Goal: Information Seeking & Learning: Find specific fact

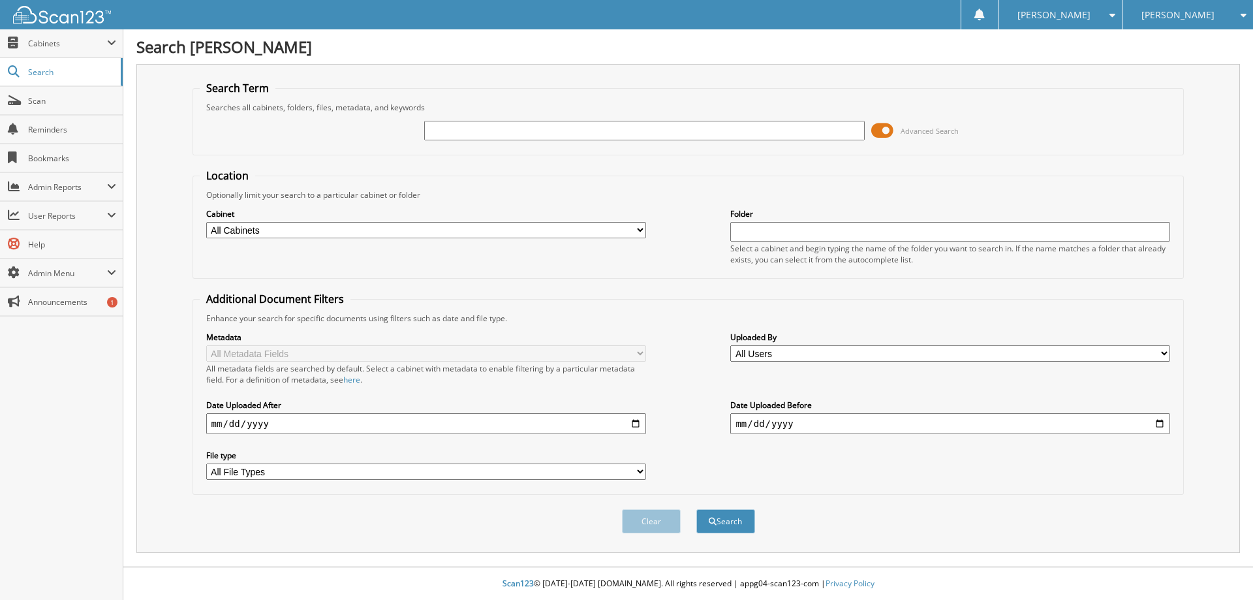
type input "k"
type input "K008345A"
click at [697, 509] on button "Search" at bounding box center [726, 521] width 59 height 24
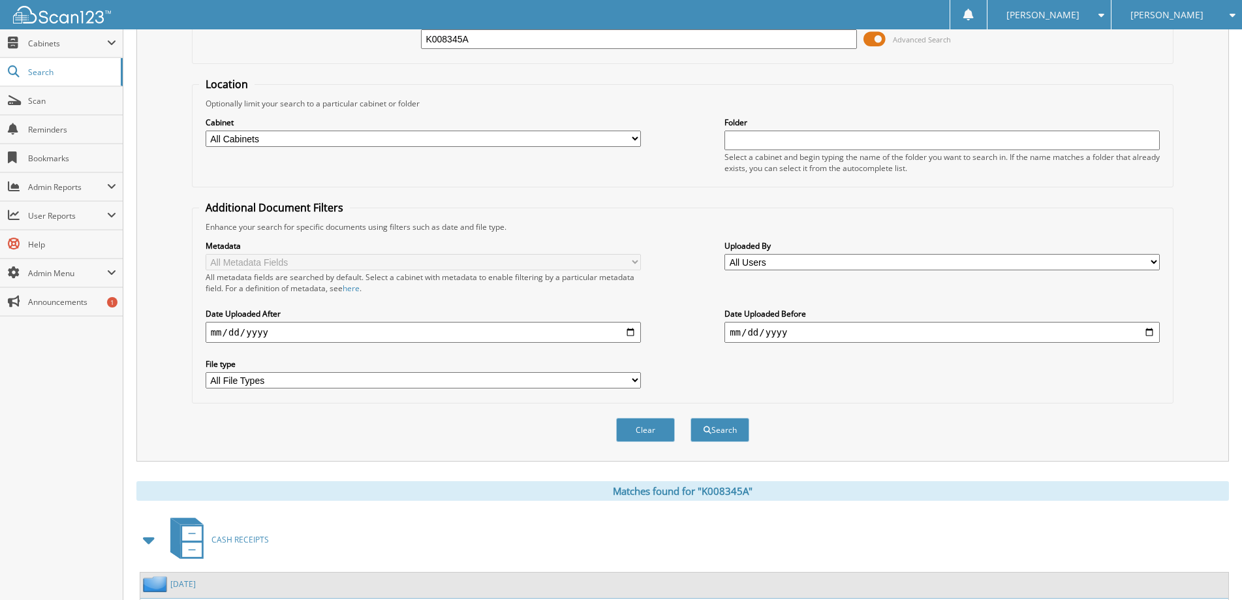
scroll to position [202, 0]
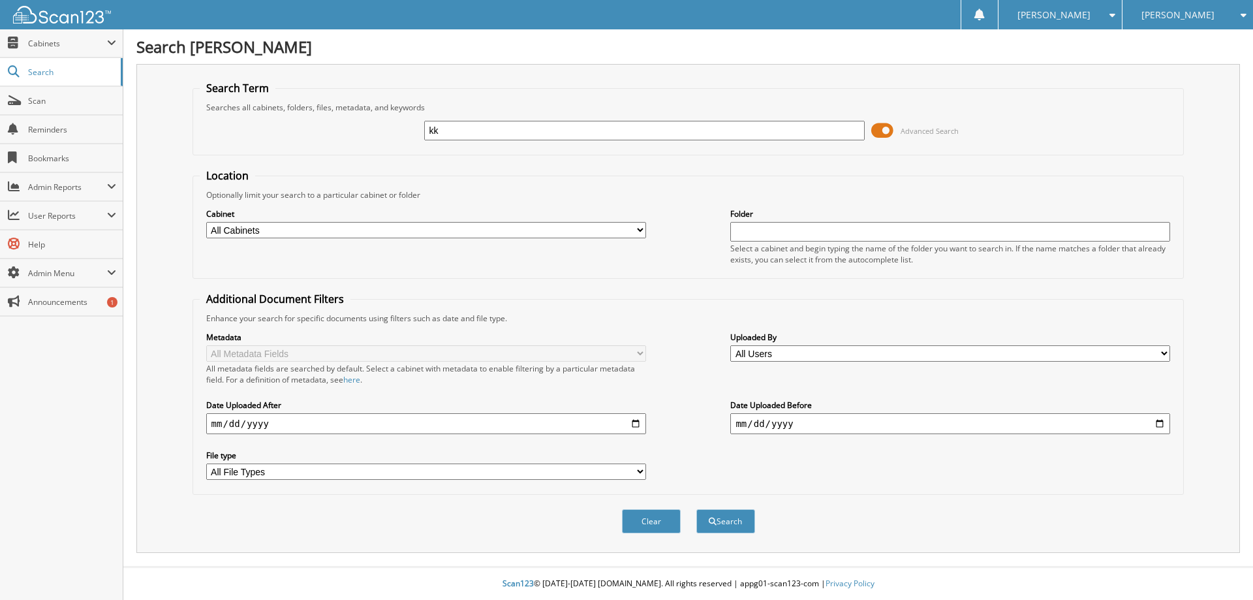
type input "k"
type input "KK055457A"
click at [697, 509] on button "Search" at bounding box center [726, 521] width 59 height 24
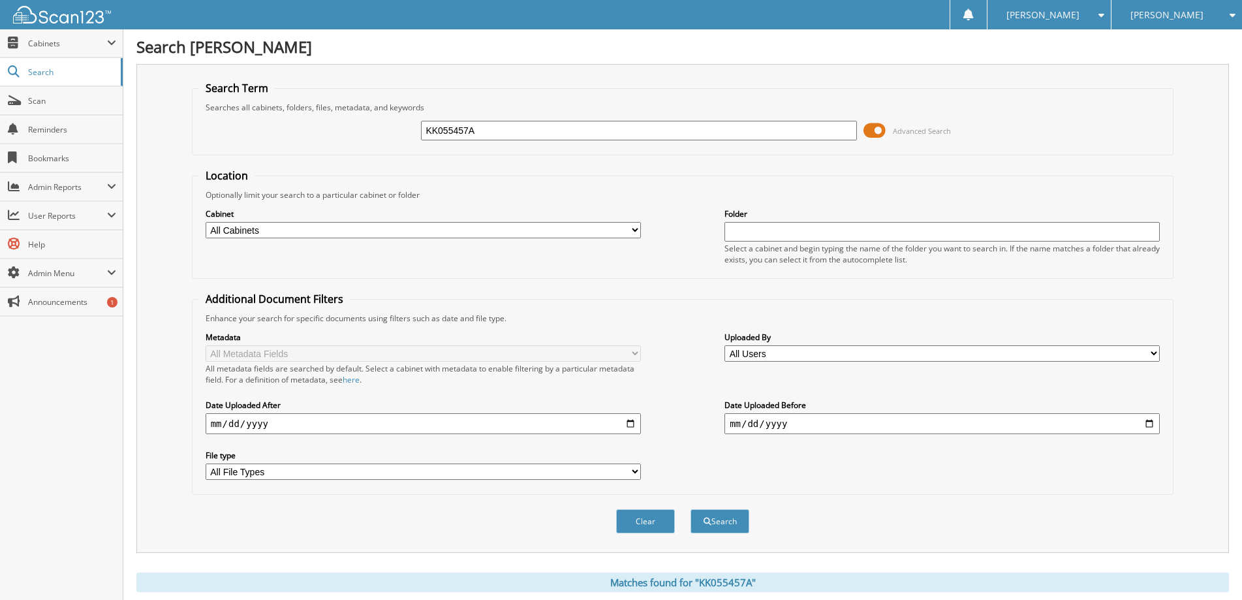
drag, startPoint x: 510, startPoint y: 133, endPoint x: 141, endPoint y: 119, distance: 369.8
click at [141, 119] on div "Search Term Searches all cabinets, folders, files, metadata, and keywords KK055…" at bounding box center [682, 308] width 1093 height 489
type input "657817"
click at [691, 509] on button "Search" at bounding box center [720, 521] width 59 height 24
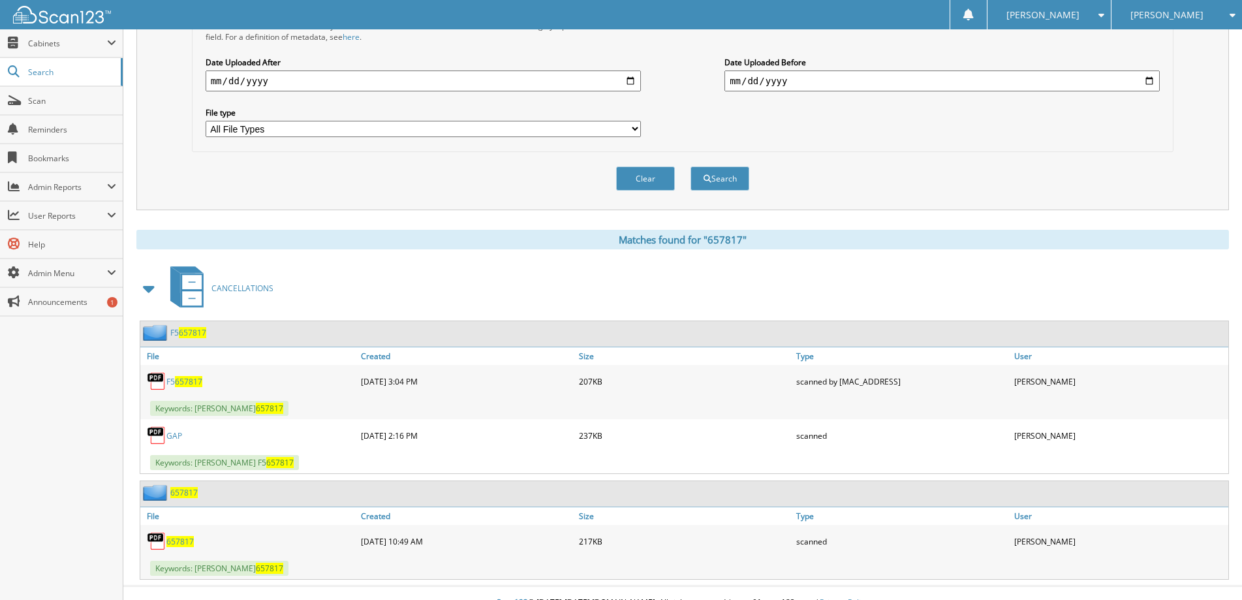
scroll to position [362, 0]
